Goal: Task Accomplishment & Management: Manage account settings

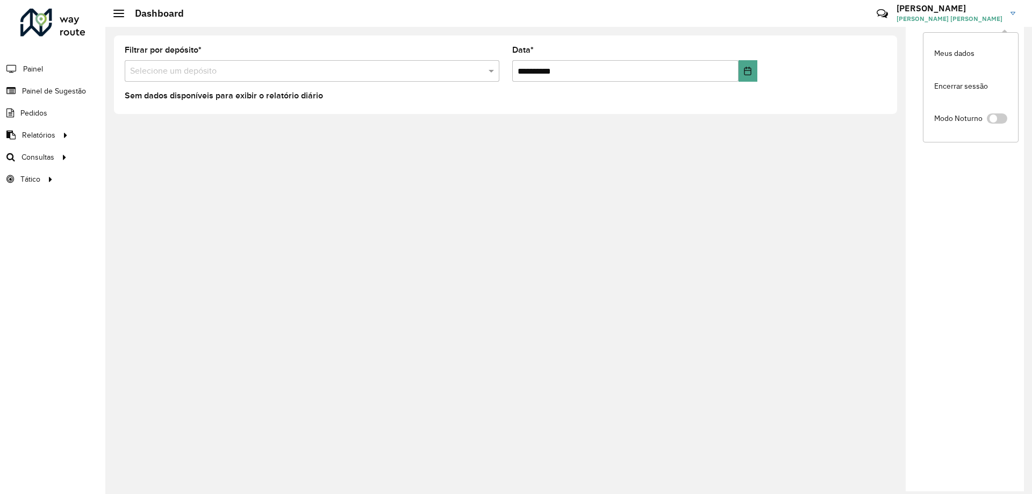
click at [1011, 7] on link "[PERSON_NAME] [PERSON_NAME] [PERSON_NAME]" at bounding box center [960, 13] width 127 height 28
click at [950, 14] on span "[PERSON_NAME] [PERSON_NAME]" at bounding box center [950, 19] width 106 height 10
click at [27, 38] on link at bounding box center [52, 25] width 65 height 32
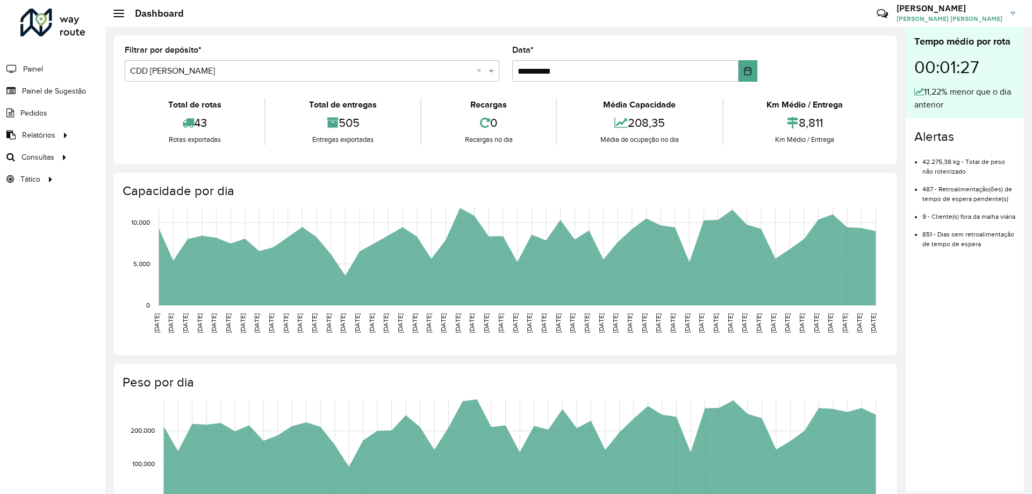
click at [978, 16] on span "[PERSON_NAME] [PERSON_NAME]" at bounding box center [950, 19] width 106 height 10
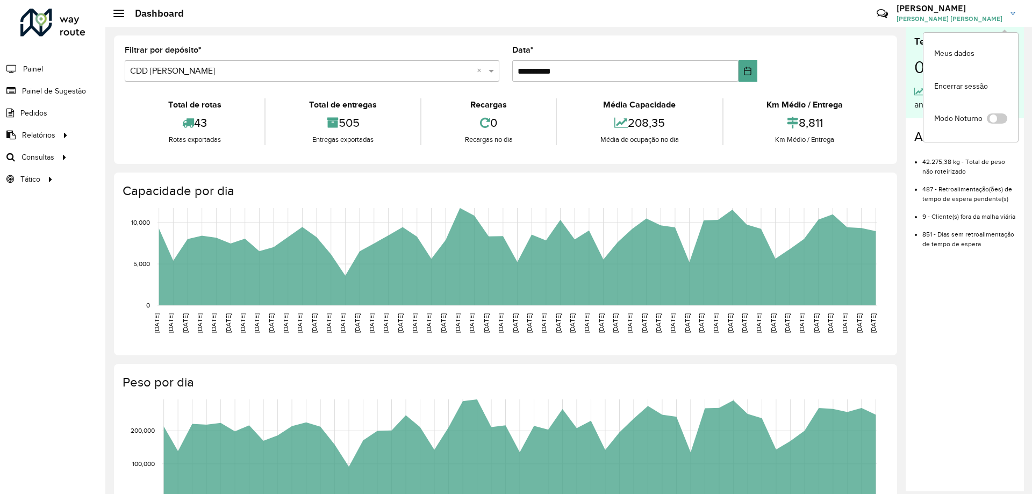
click at [1013, 12] on img at bounding box center [1013, 13] width 5 height 3
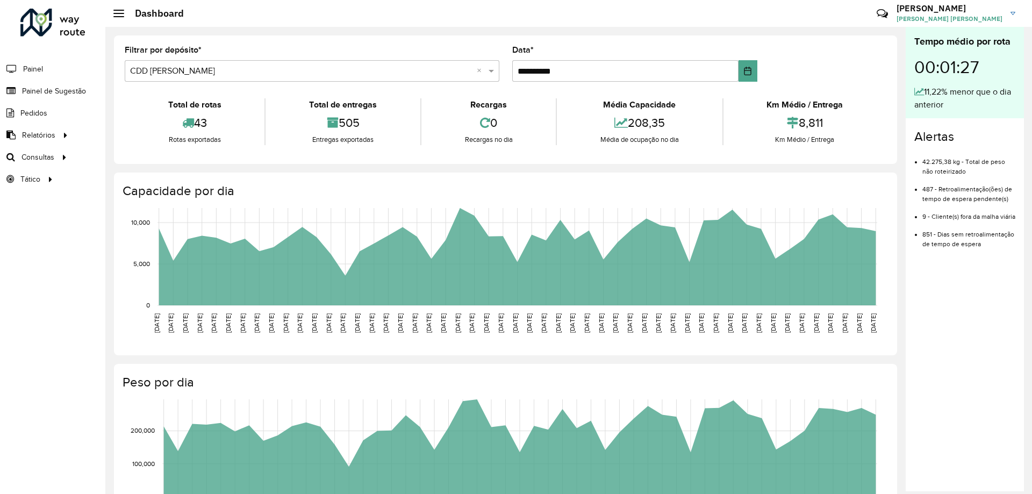
click at [981, 10] on h3 "[PERSON_NAME]" at bounding box center [950, 8] width 106 height 10
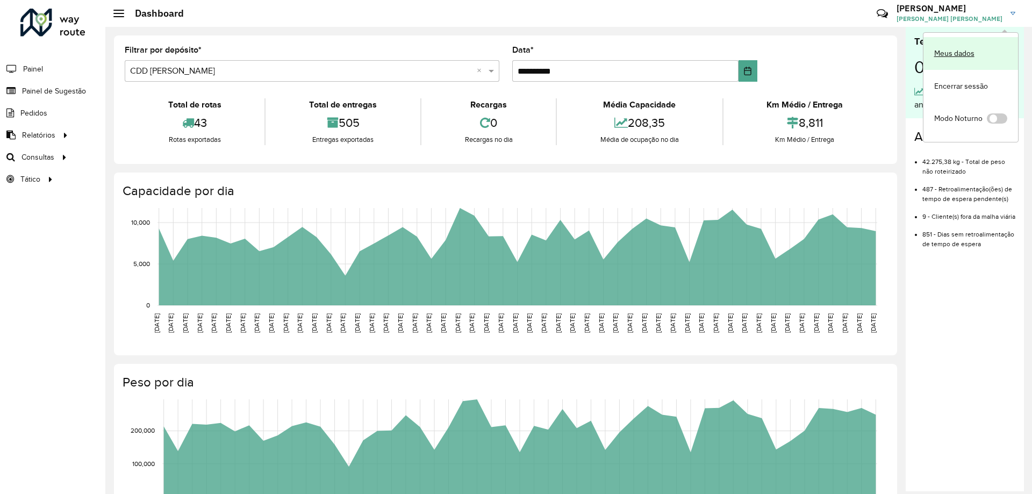
click at [950, 58] on link "Meus dados" at bounding box center [971, 53] width 95 height 33
